Goal: Communication & Community: Share content

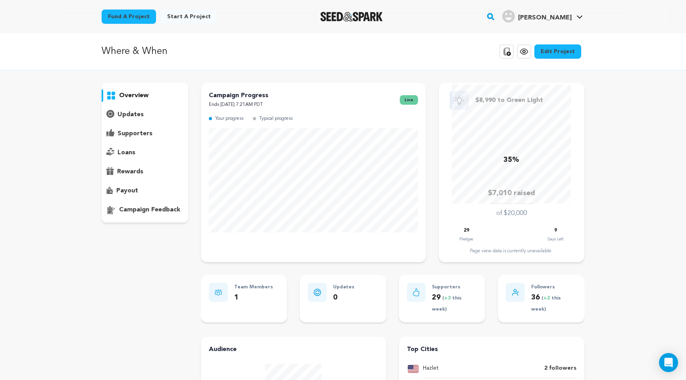
scroll to position [15, 0]
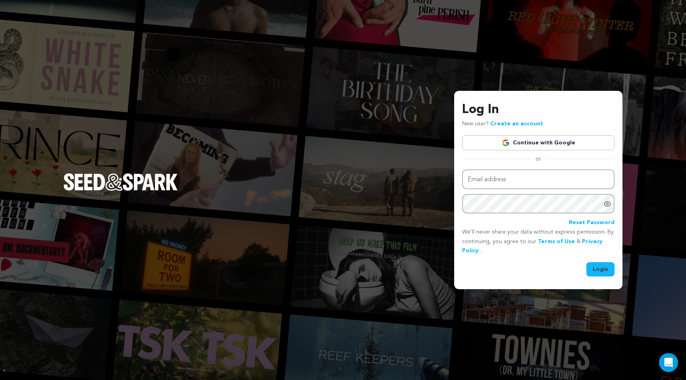
click at [522, 144] on link "Continue with Google" at bounding box center [538, 142] width 152 height 15
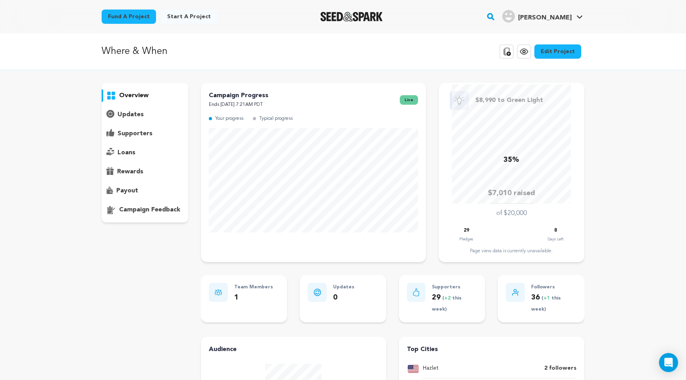
click at [654, 83] on div "Where & When Copy public preview link View project Edit Project View more optio…" at bounding box center [343, 317] width 686 height 569
click at [524, 51] on icon at bounding box center [524, 52] width 10 height 10
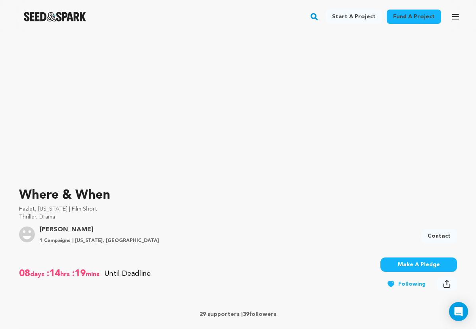
scroll to position [93, 0]
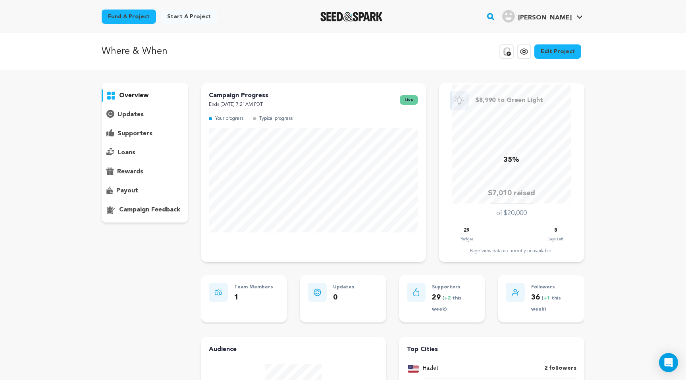
click at [135, 115] on p "updates" at bounding box center [131, 115] width 26 height 10
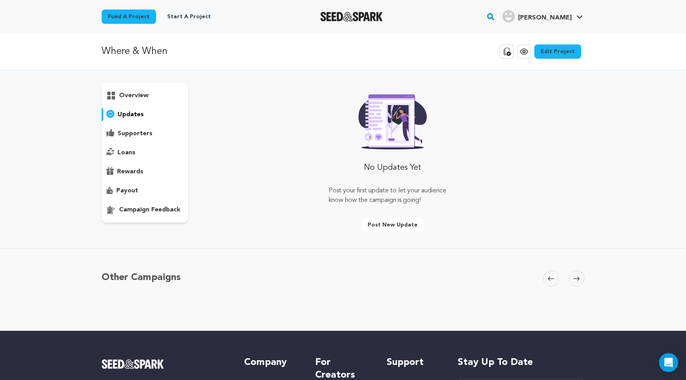
click at [403, 206] on div "No Updates Yet Post your first update to let your audience know how the campaig…" at bounding box center [393, 162] width 128 height 146
click at [389, 225] on button "Post new update" at bounding box center [392, 225] width 63 height 14
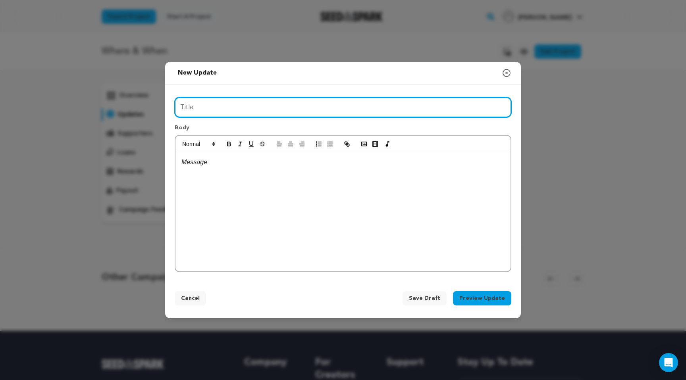
click at [328, 113] on input "Title" at bounding box center [343, 107] width 337 height 20
type input "Nearing Our Final Week!"
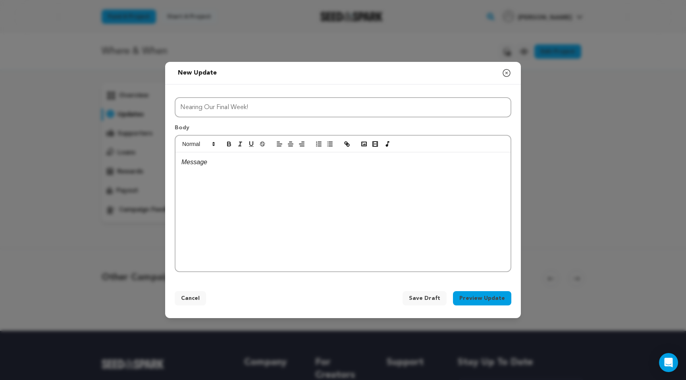
click at [316, 187] on div at bounding box center [342, 211] width 335 height 119
click at [476, 76] on icon "button" at bounding box center [506, 72] width 7 height 7
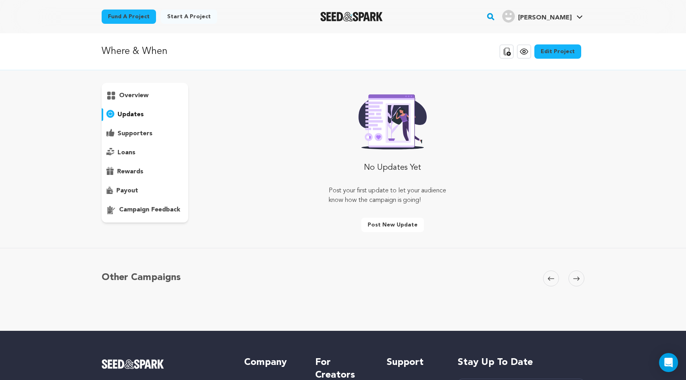
click at [476, 15] on span "[PERSON_NAME]" at bounding box center [545, 18] width 54 height 6
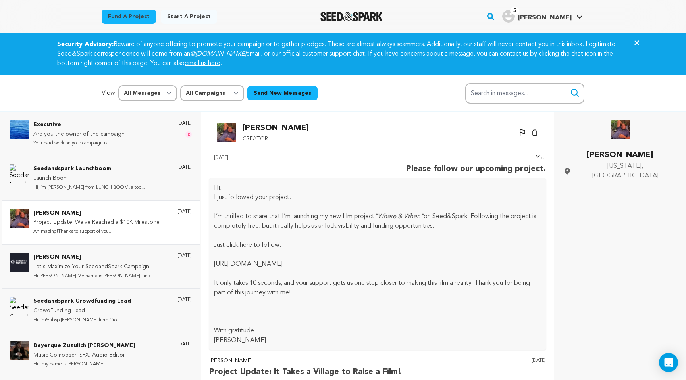
scroll to position [2600, 0]
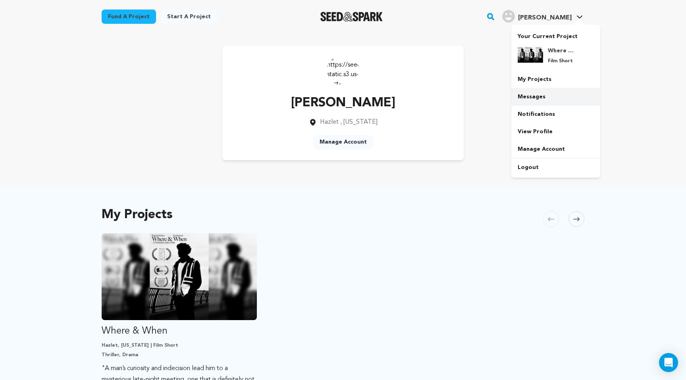
click at [547, 98] on link "Messages" at bounding box center [555, 96] width 89 height 17
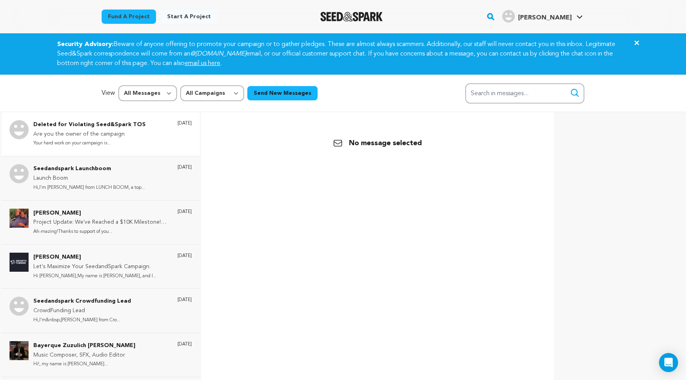
click at [123, 132] on p "Are you the owner of the campaign" at bounding box center [89, 135] width 112 height 10
click at [120, 135] on p "Are you the owner of the campaign" at bounding box center [89, 135] width 112 height 10
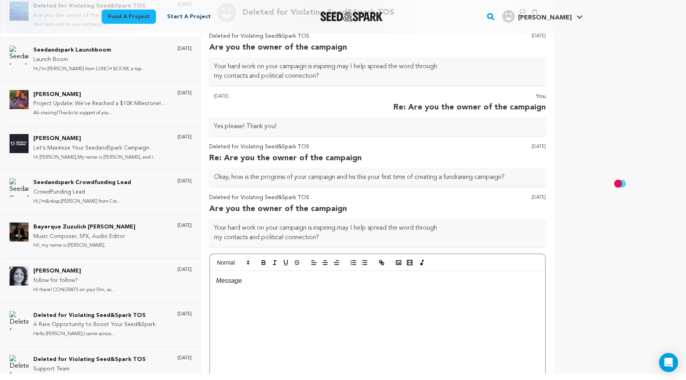
scroll to position [63, 0]
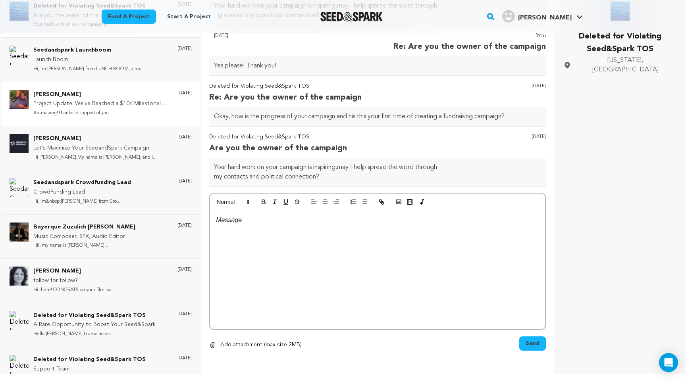
click at [110, 89] on div "Devin McKay Project Update: We've Reached a $10K Milestone! Shooting for $15K! …" at bounding box center [101, 104] width 198 height 44
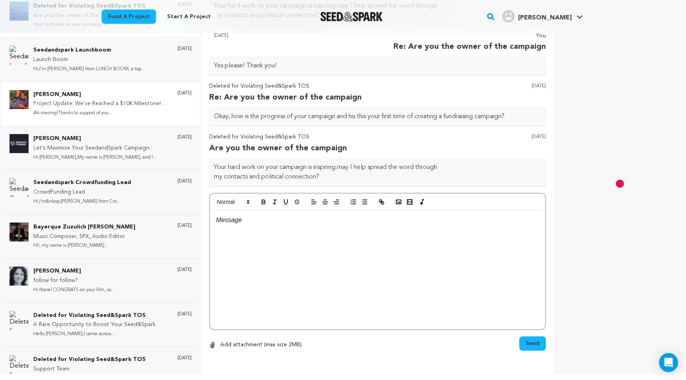
click at [158, 122] on div "Devin McKay Project Update: We've Reached a $10K Milestone! Shooting for $15K! …" at bounding box center [101, 104] width 198 height 44
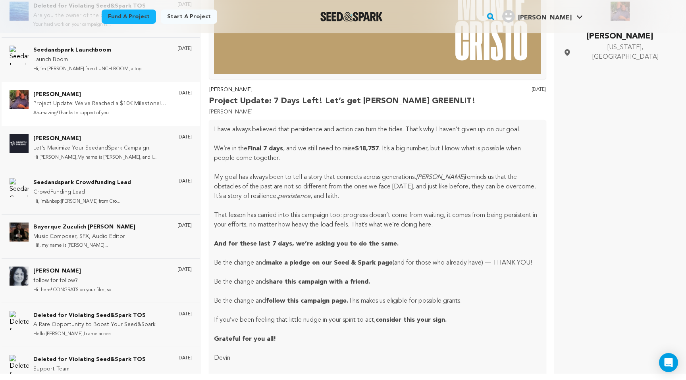
scroll to position [2403, 0]
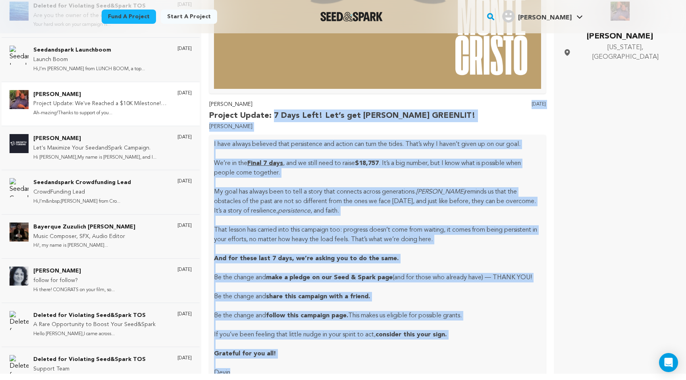
drag, startPoint x: 208, startPoint y: 100, endPoint x: 276, endPoint y: 366, distance: 274.1
click at [276, 366] on div "Back Devin McKay Creator Un-block Block user Delete conversation Hi," at bounding box center [378, 184] width 340 height 380
copy div "Project Update: 7 Days Left! Let’s get Monte Cristo GREENLIT! Monte Cristo 1 we…"
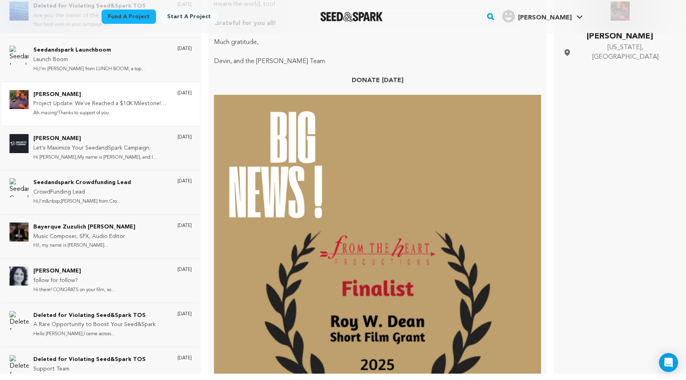
scroll to position [1664, 0]
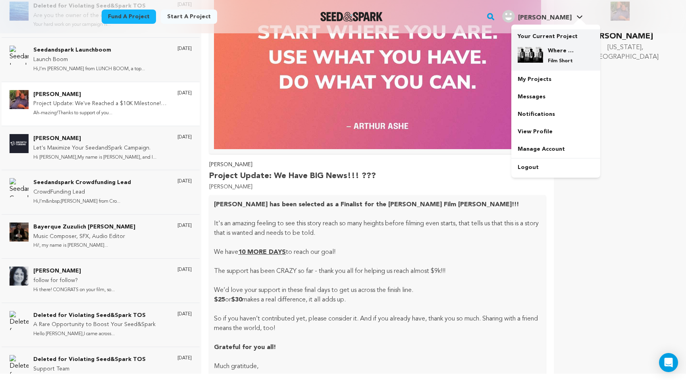
click at [551, 63] on p "Film Short" at bounding box center [562, 61] width 29 height 6
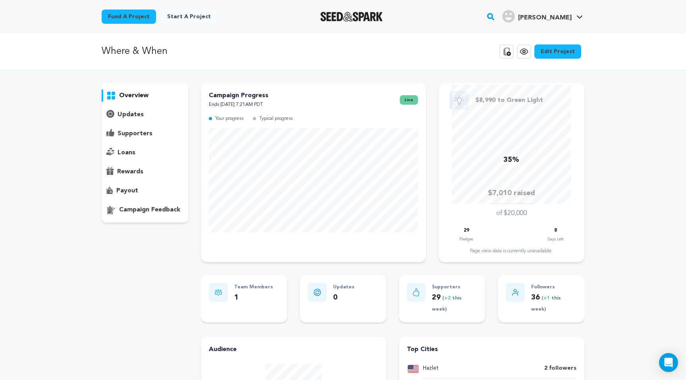
click at [135, 109] on div "updates" at bounding box center [145, 114] width 87 height 13
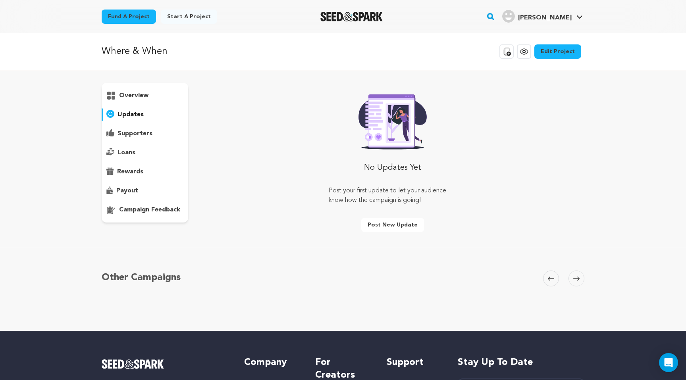
click at [385, 218] on button "Post new update" at bounding box center [392, 225] width 63 height 14
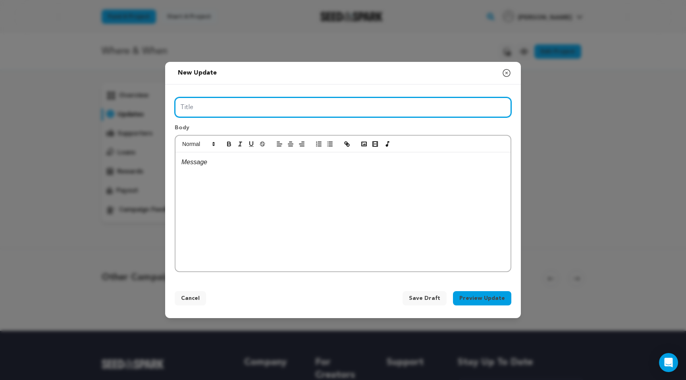
click at [301, 110] on input "Title" at bounding box center [343, 107] width 337 height 20
type input "*"
type input "Final 8 Days!"
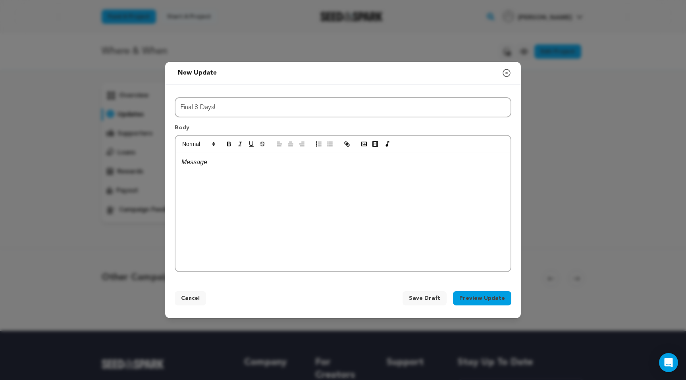
click at [293, 222] on div at bounding box center [342, 211] width 335 height 119
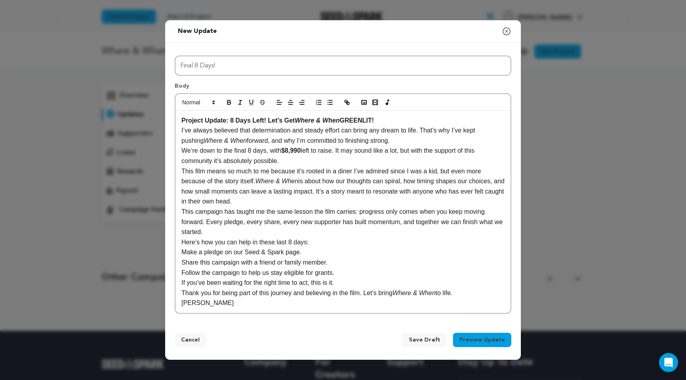
click at [407, 139] on p "I’ve always believed that determination and steady effort can bring any dream t…" at bounding box center [342, 135] width 323 height 20
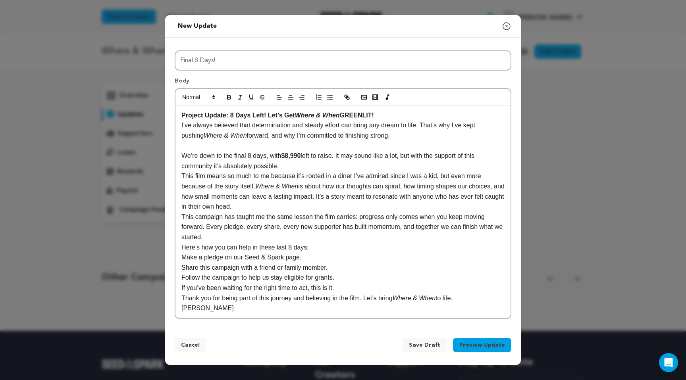
click at [297, 167] on p "We’re down to the final 8 days, with $8,990 left to raise. It may sound like a …" at bounding box center [342, 161] width 323 height 20
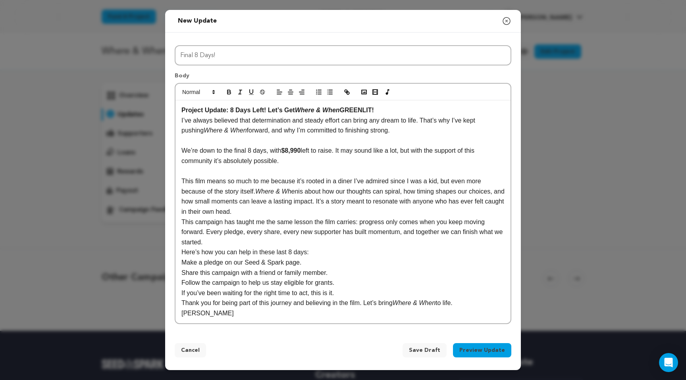
click at [322, 216] on p "This film means so much to me because it’s rooted in a diner I’ve admired since…" at bounding box center [342, 196] width 323 height 40
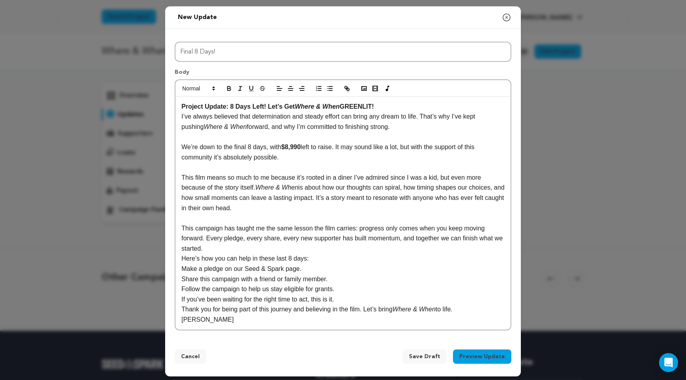
scroll to position [3, 0]
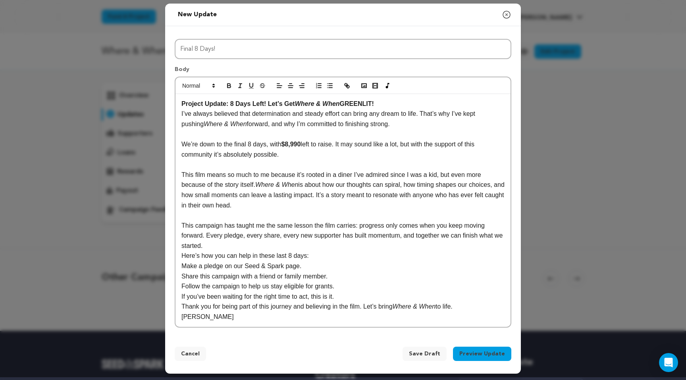
click at [252, 246] on p "This campaign has taught me the same lesson the film carries: progress only com…" at bounding box center [342, 236] width 323 height 31
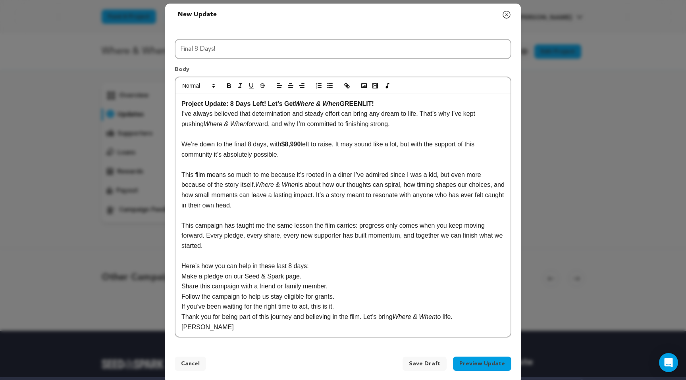
click at [346, 295] on p "Follow the campaign to help us stay eligible for grants." at bounding box center [342, 297] width 323 height 10
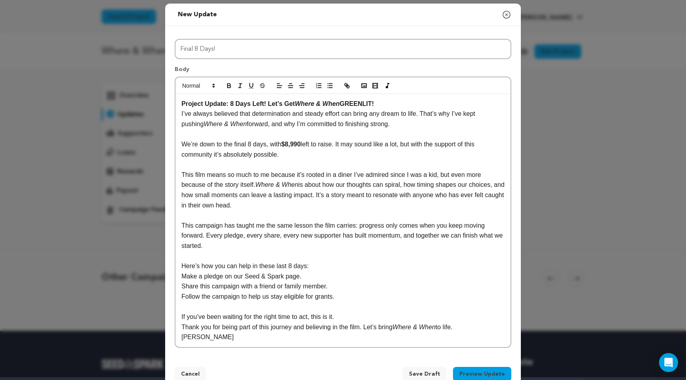
click at [181, 277] on div "Project Update: 8 Days Left! Let’s Get Where & When GREENLIT! I’ve always belie…" at bounding box center [342, 220] width 335 height 253
click at [181, 287] on div "Project Update: 8 Days Left! Let’s Get Where & When GREENLIT! I’ve always belie…" at bounding box center [342, 220] width 335 height 253
click at [180, 297] on div "Project Update: 8 Days Left! Let’s Get Where & When GREENLIT! I’ve always belie…" at bounding box center [342, 220] width 335 height 253
click at [180, 327] on div "Project Update: 8 Days Left! Let’s Get Where & When GREENLIT! I’ve always belie…" at bounding box center [342, 220] width 335 height 253
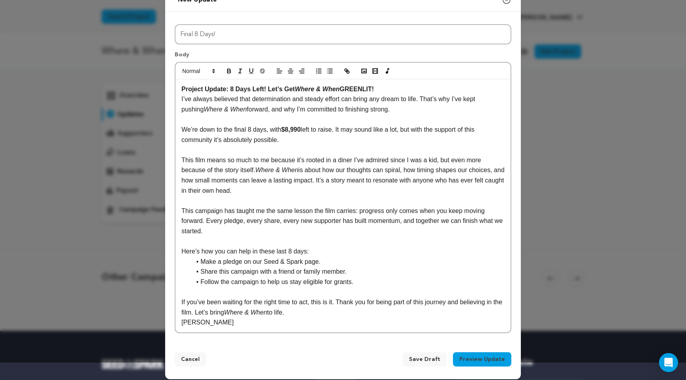
scroll to position [19, 0]
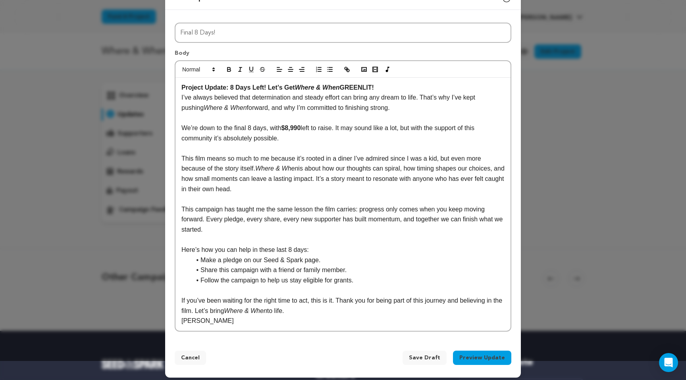
click at [183, 323] on p "[PERSON_NAME]" at bounding box center [342, 321] width 323 height 10
click at [489, 359] on button "Preview Update" at bounding box center [482, 358] width 58 height 14
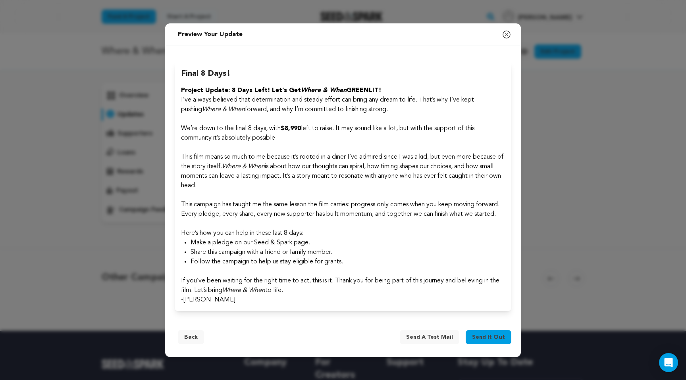
click at [483, 341] on span "Send it out" at bounding box center [488, 337] width 33 height 8
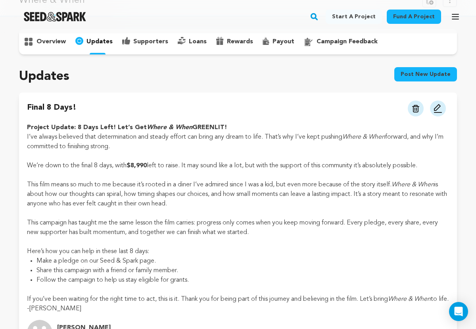
scroll to position [62, 0]
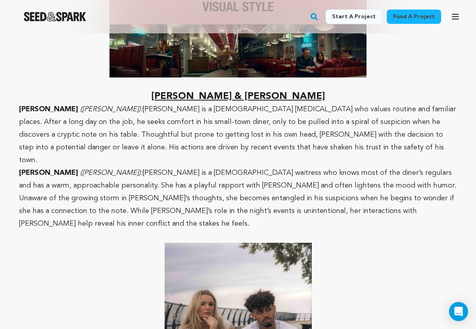
scroll to position [1671, 0]
